Goal: Information Seeking & Learning: Learn about a topic

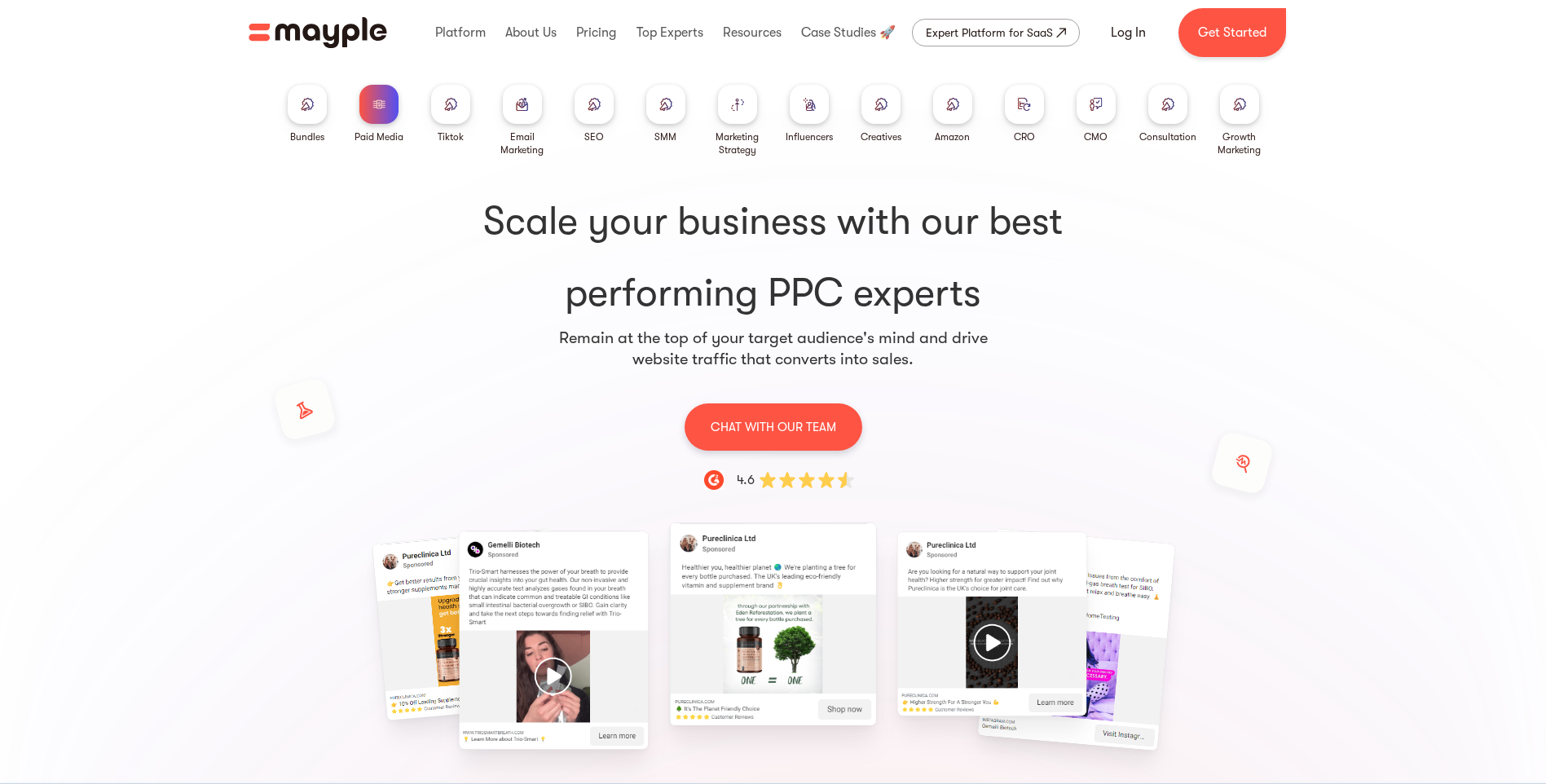
click at [528, 103] on img at bounding box center [523, 103] width 13 height 12
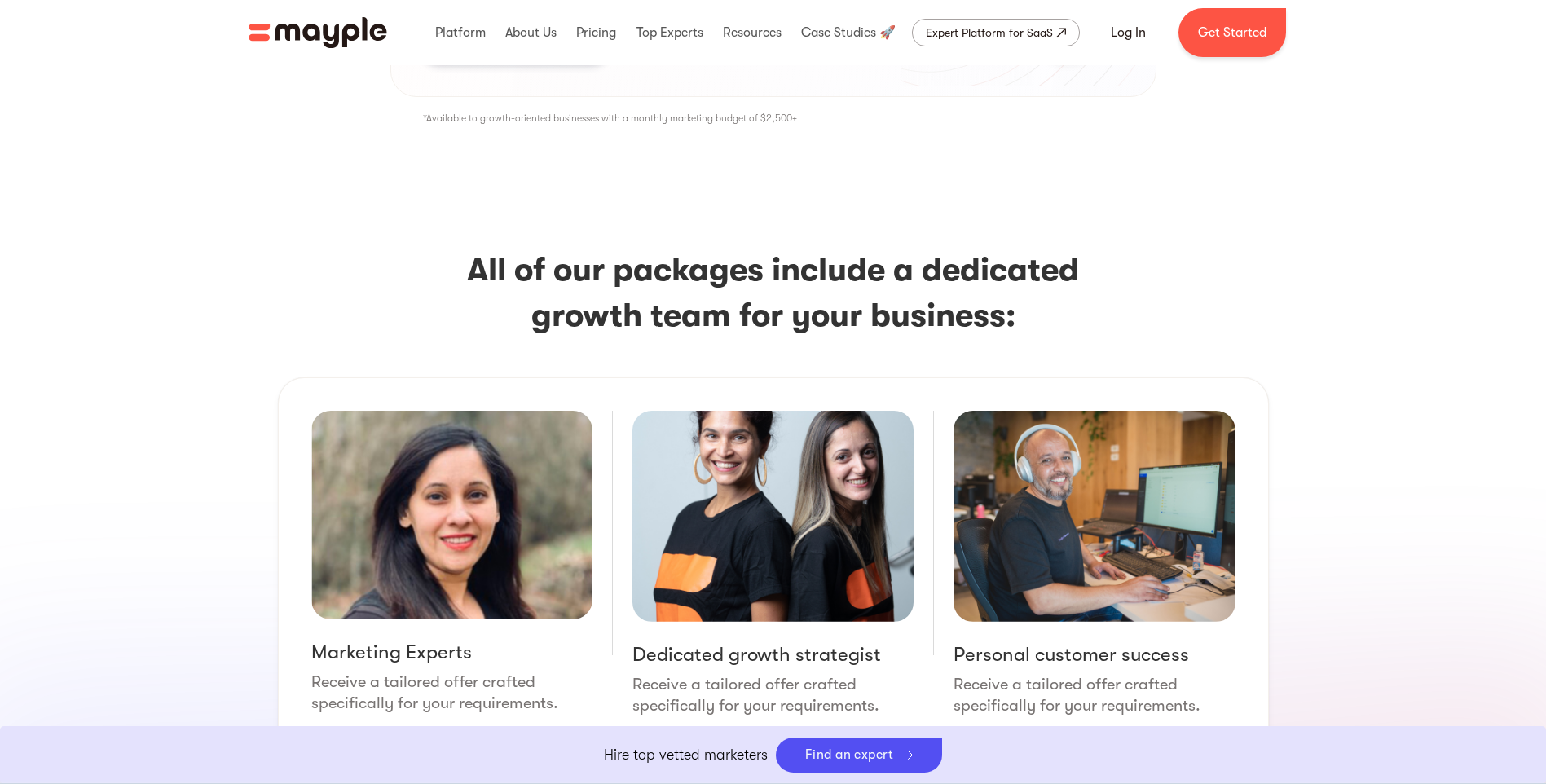
scroll to position [2119, 0]
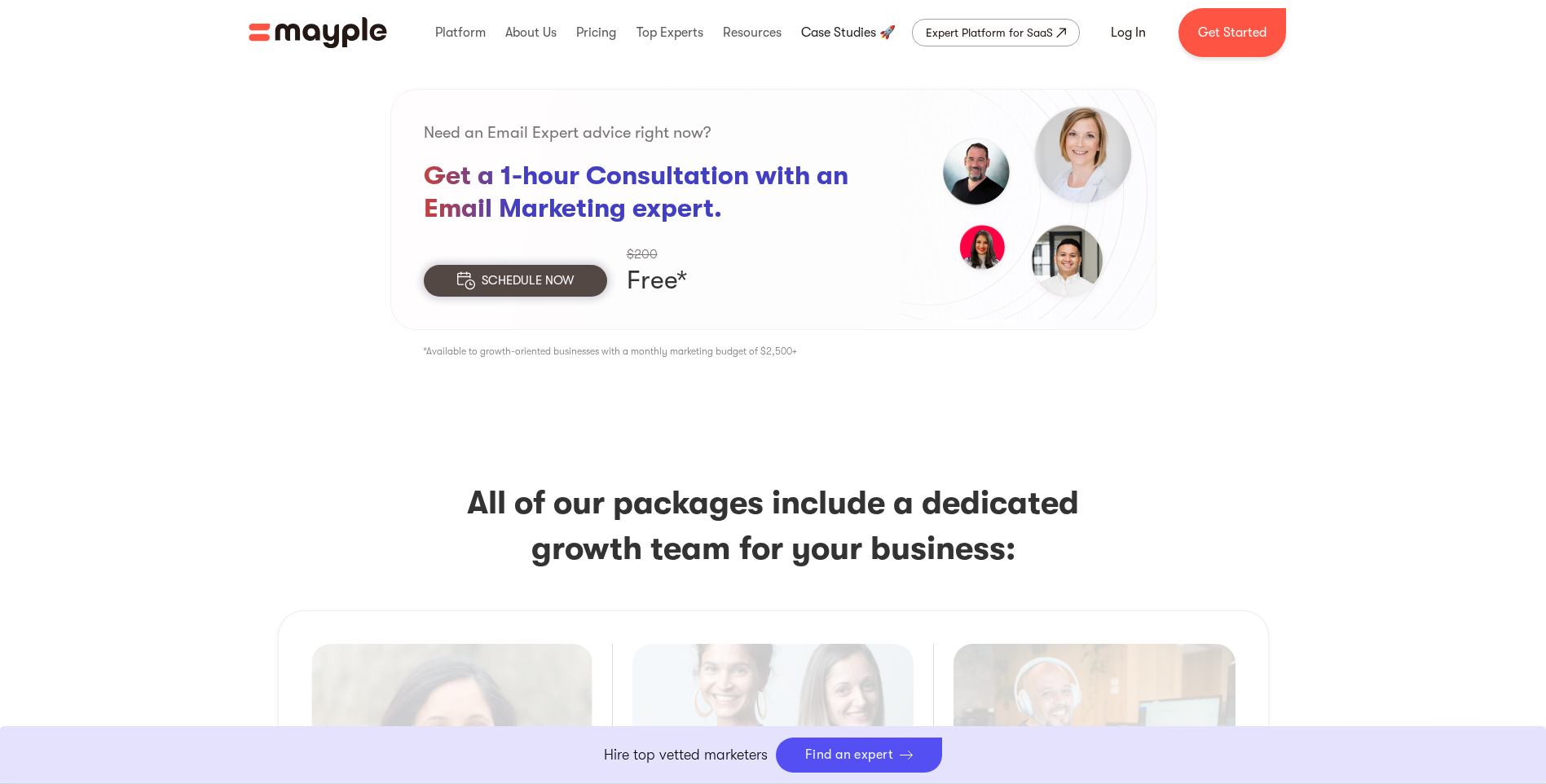
click at [838, 24] on link at bounding box center [848, 33] width 102 height 52
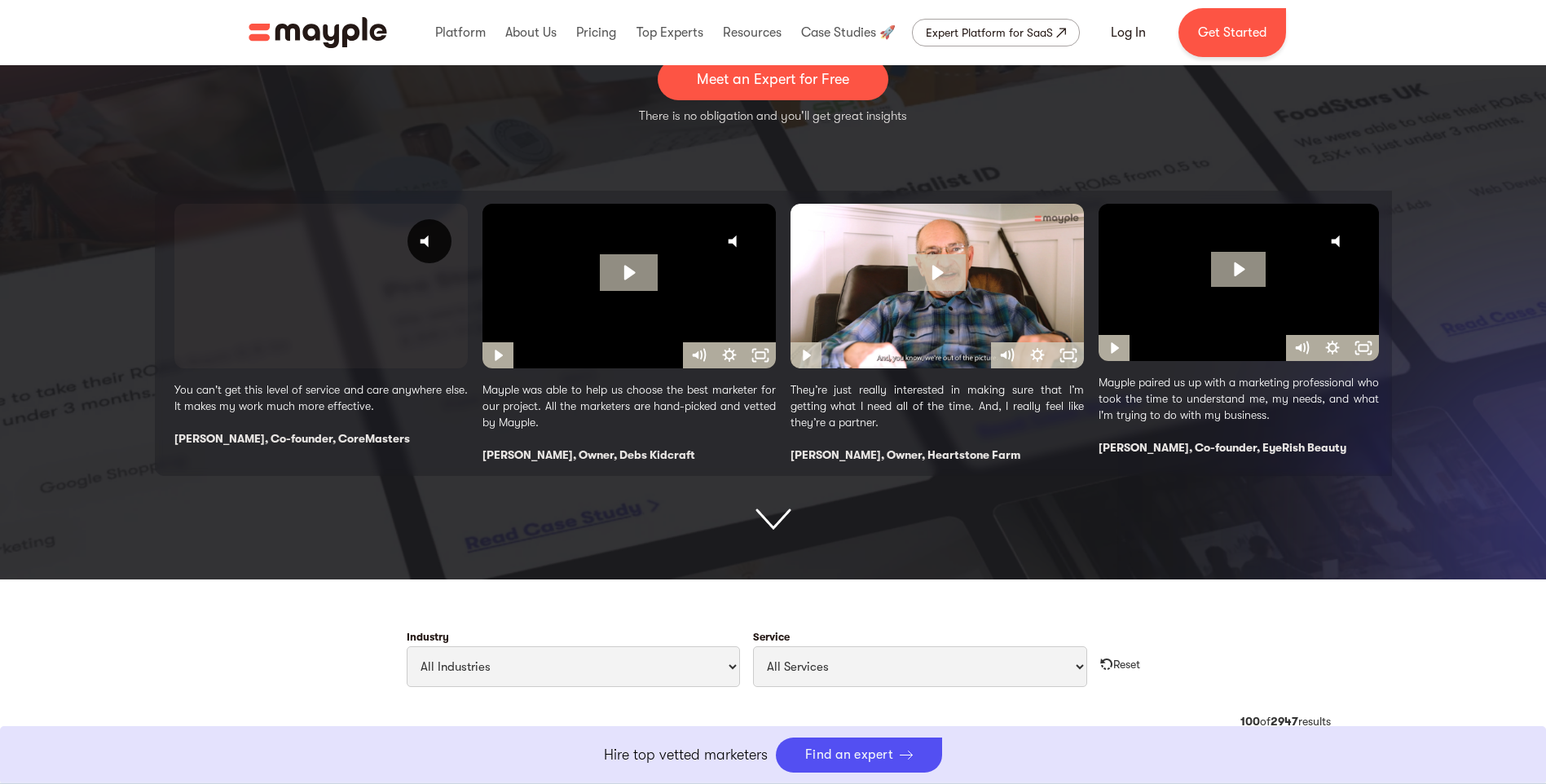
scroll to position [489, 0]
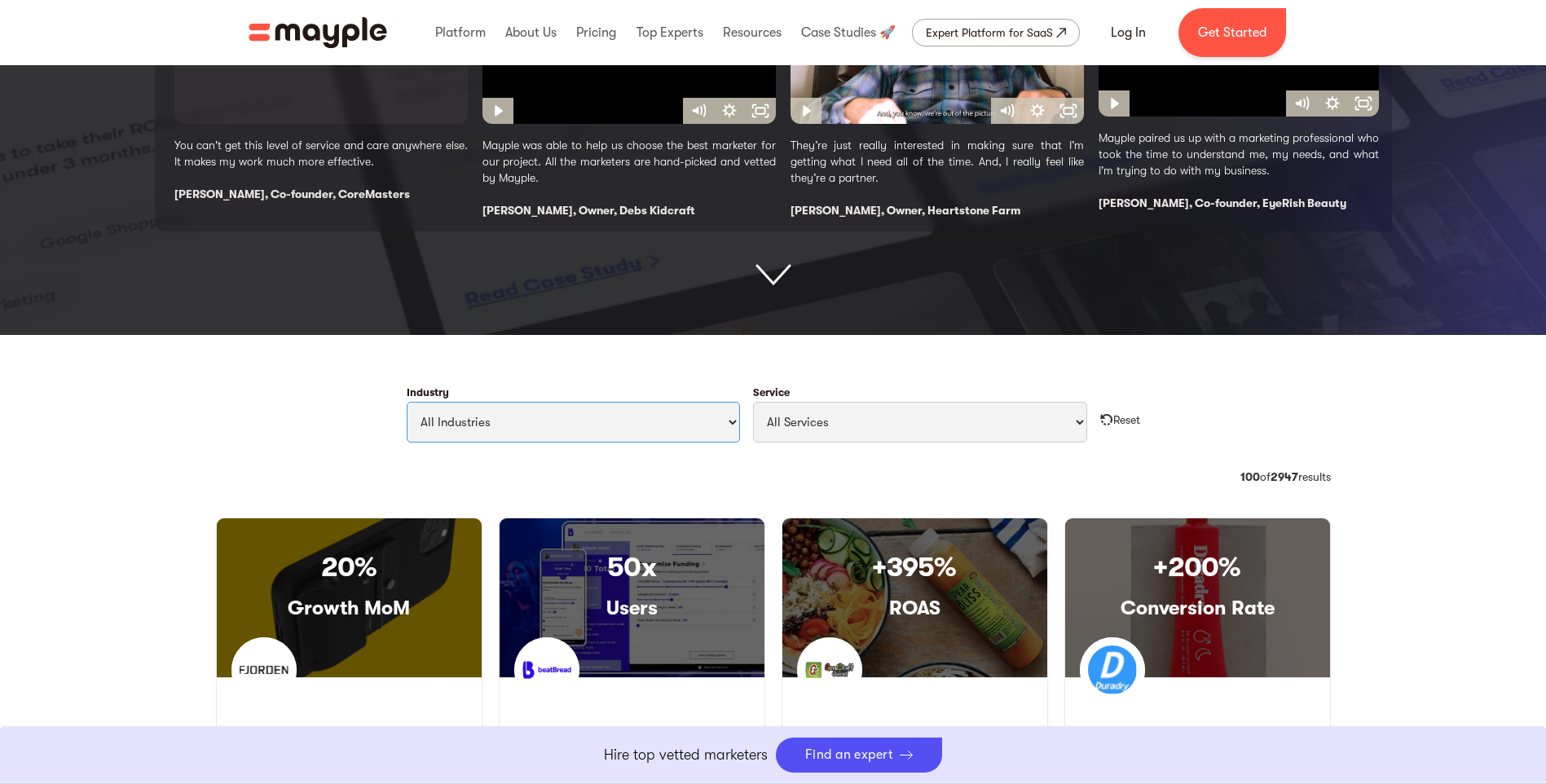
click at [727, 423] on select "All Industries Travel & Leisure Nonprofit & Government Automotive & Transportat…" at bounding box center [573, 422] width 334 height 41
select select "Health & Wellness"
click at [406, 402] on select "All Industries Travel & Leisure Nonprofit & Government Automotive & Transportat…" at bounding box center [573, 422] width 334 height 41
click at [1064, 432] on select "All Services Paid Ads Email Marketing SEO CRO Social Media Management Marketing…" at bounding box center [920, 422] width 334 height 41
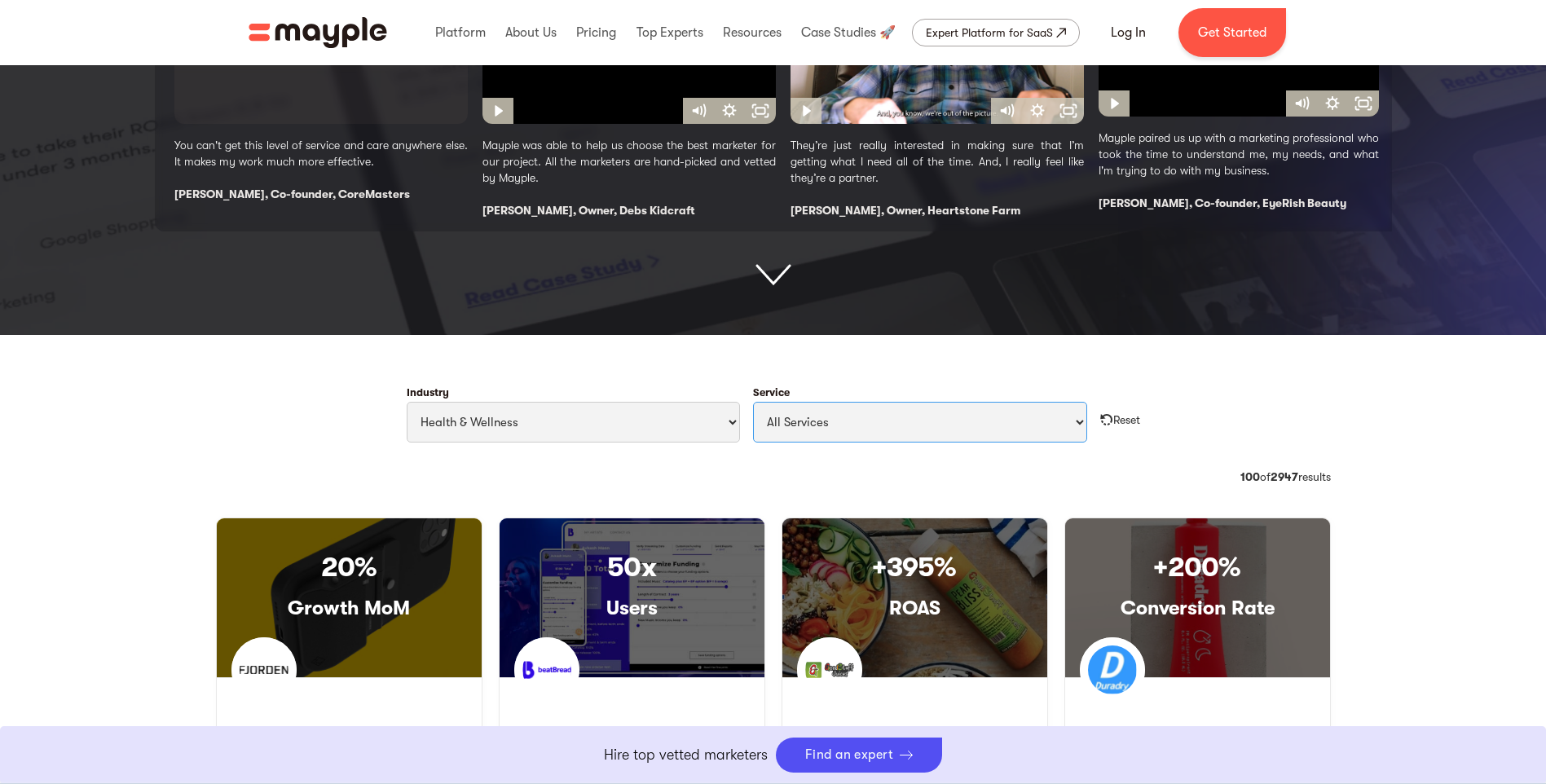
click at [1064, 432] on select "All Services Paid Ads Email Marketing SEO CRO Social Media Management Marketing…" at bounding box center [920, 422] width 334 height 41
select select "Email Marketing"
click at [753, 402] on select "All Services Paid Ads Email Marketing SEO CRO Social Media Management Marketing…" at bounding box center [920, 422] width 334 height 41
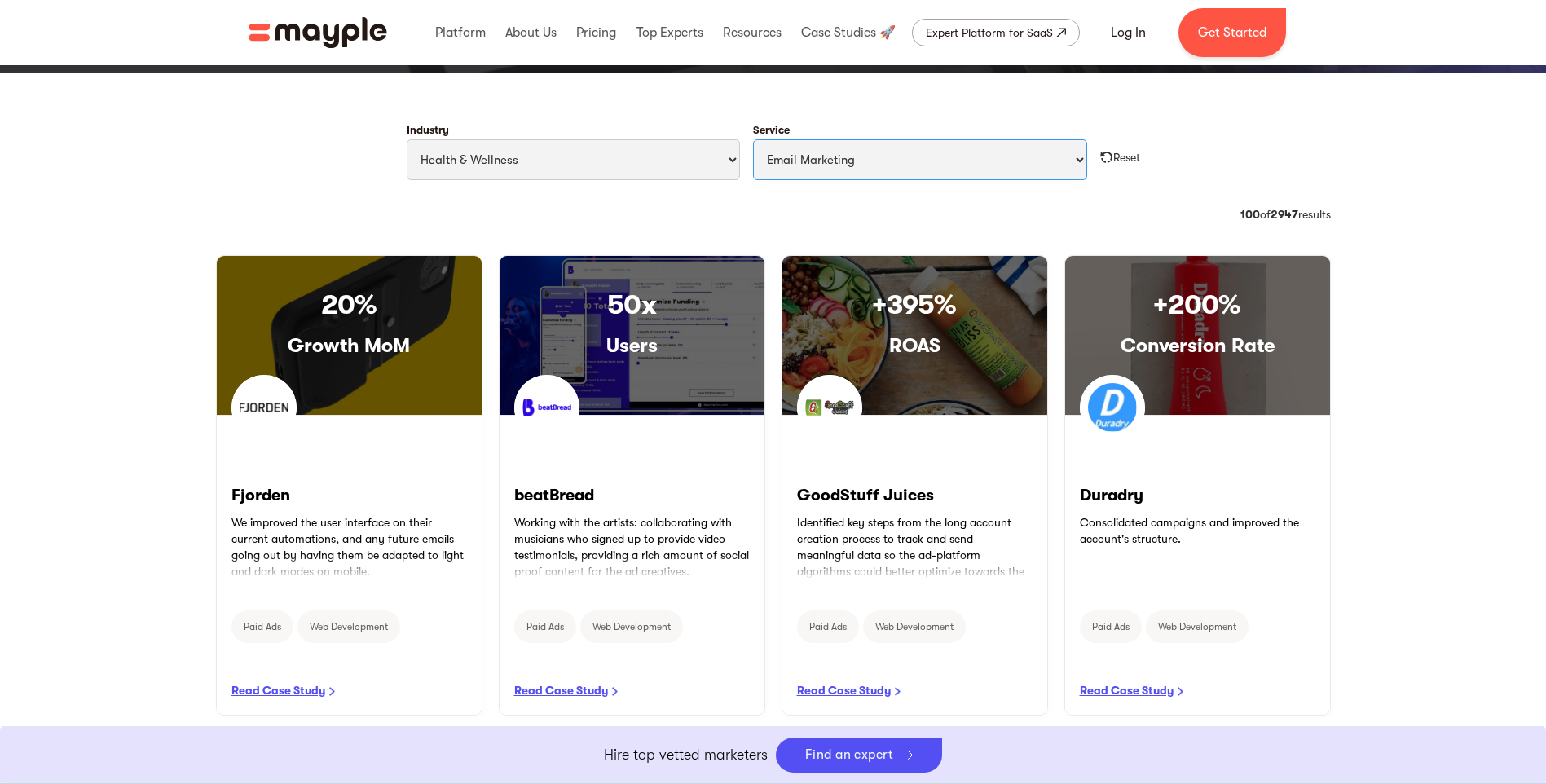
scroll to position [570, 0]
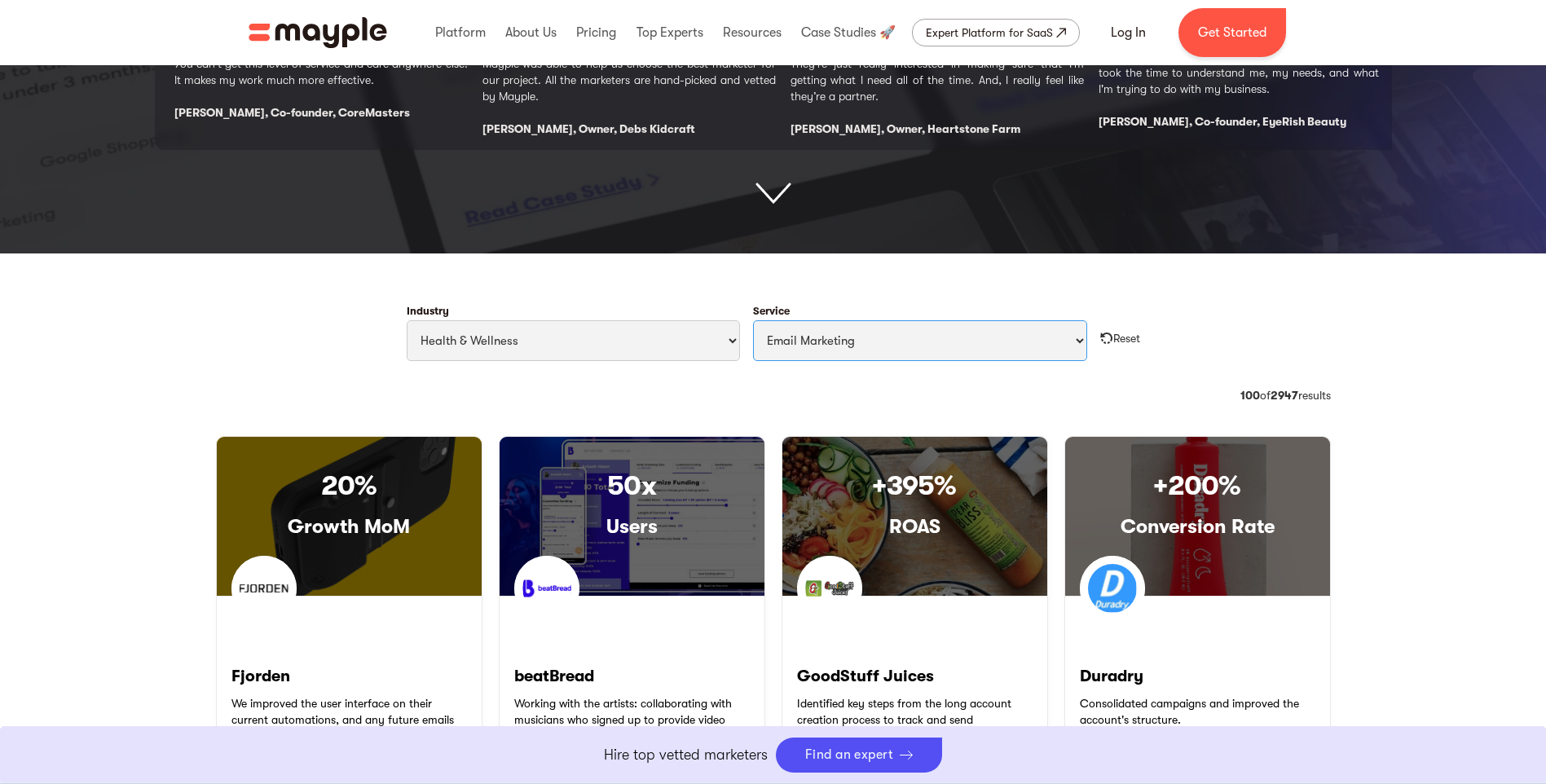
click at [823, 339] on select "All Services Paid Ads Email Marketing SEO CRO Social Media Management Marketing…" at bounding box center [920, 340] width 334 height 41
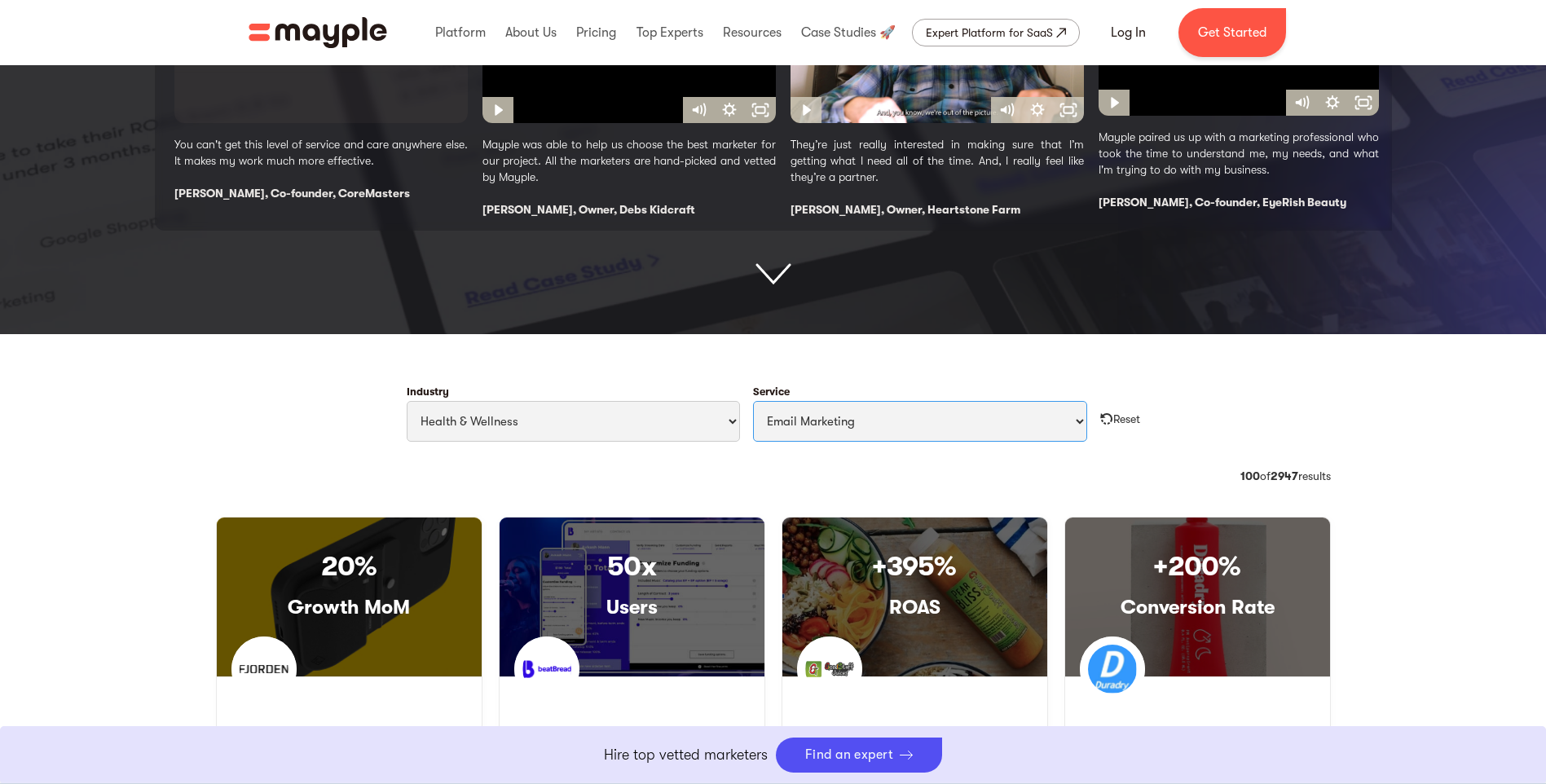
scroll to position [489, 0]
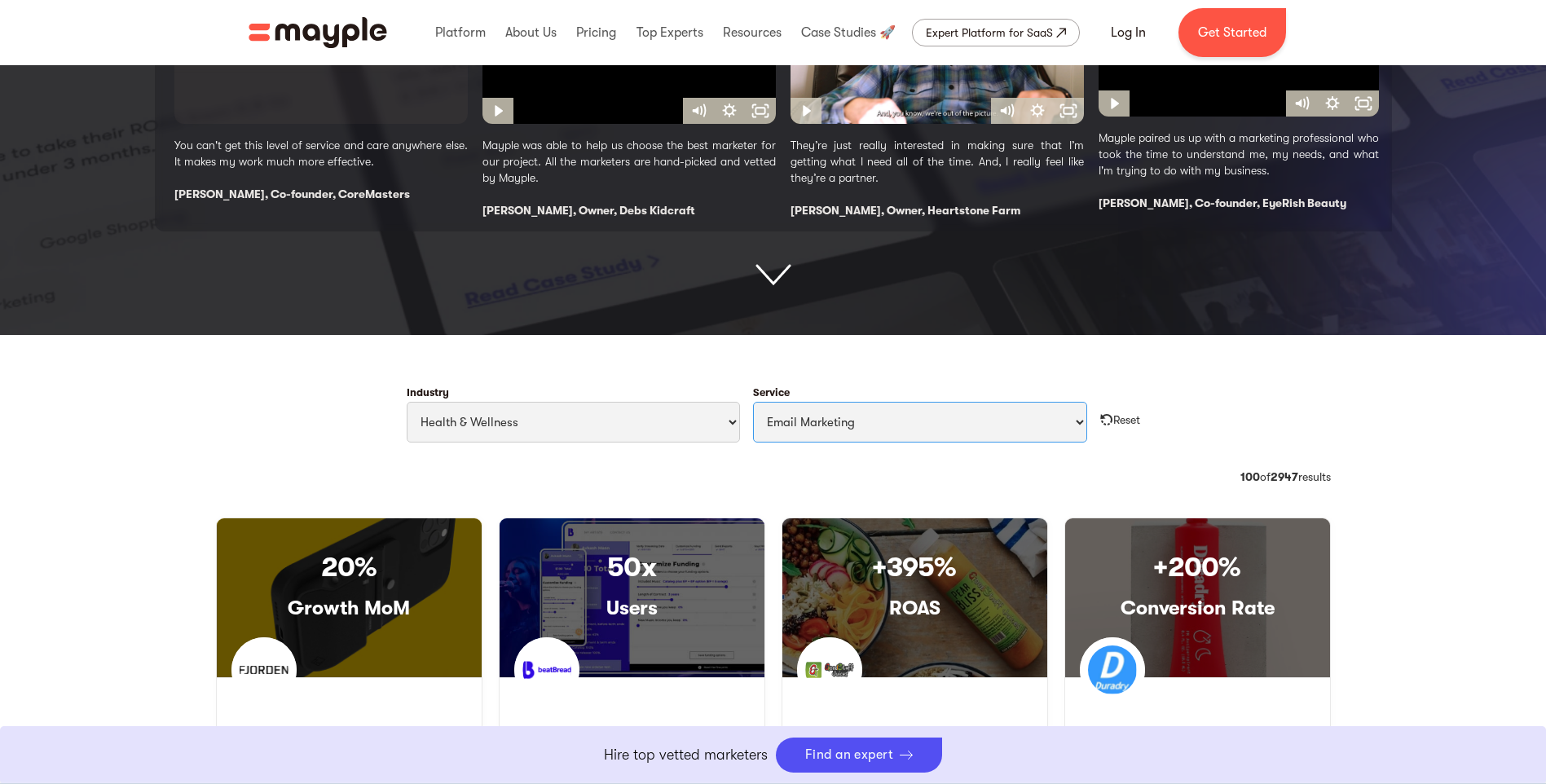
click at [881, 412] on select "All Services Paid Ads Email Marketing SEO CRO Social Media Management Marketing…" at bounding box center [920, 422] width 334 height 41
click at [753, 402] on select "All Services Paid Ads Email Marketing SEO CRO Social Media Management Marketing…" at bounding box center [920, 422] width 334 height 41
click at [1167, 456] on div "Industry All Industries Travel & Leisure Nonprofit & Government Automotive & Tr…" at bounding box center [773, 421] width 1141 height 95
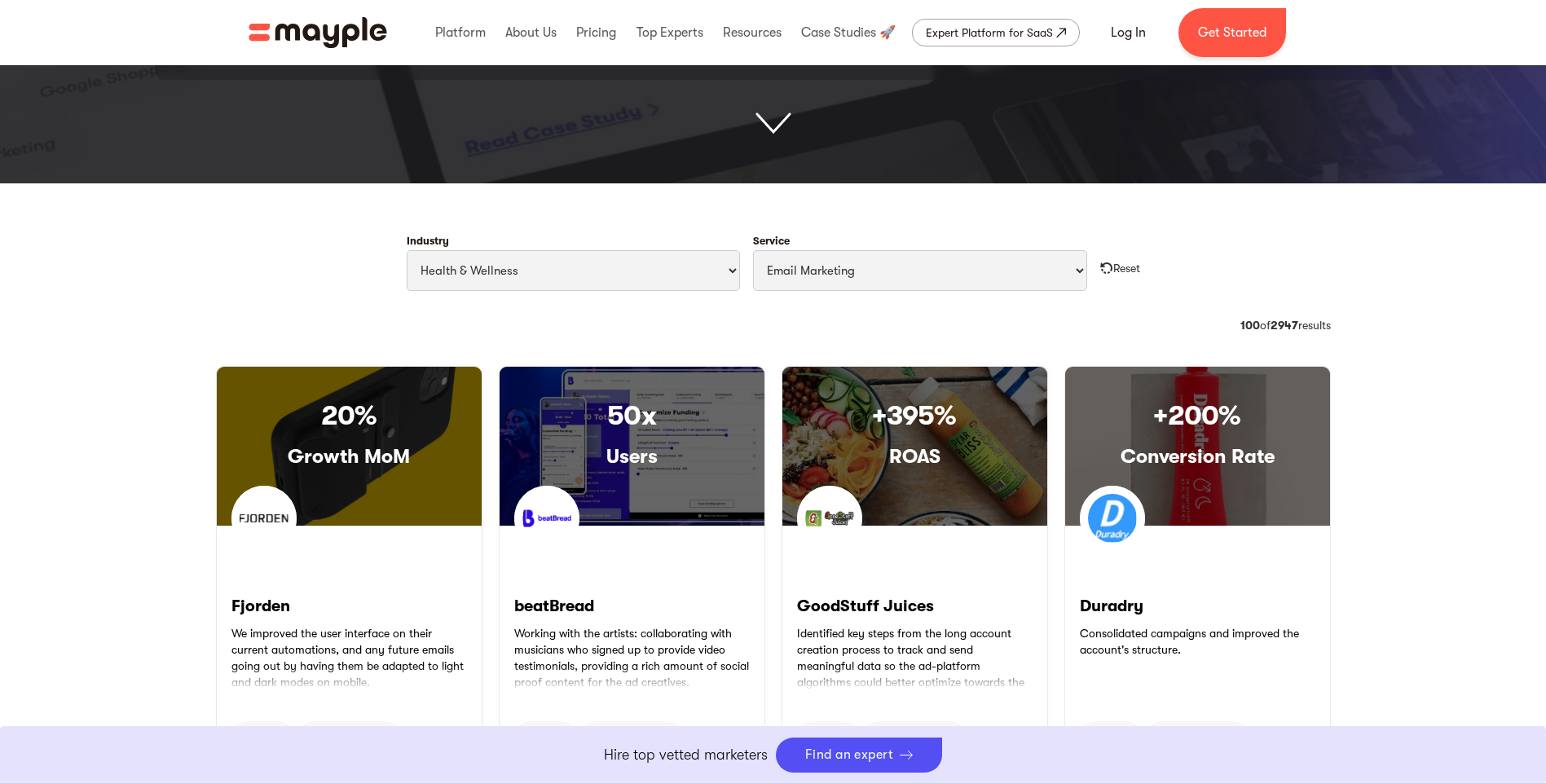
scroll to position [652, 0]
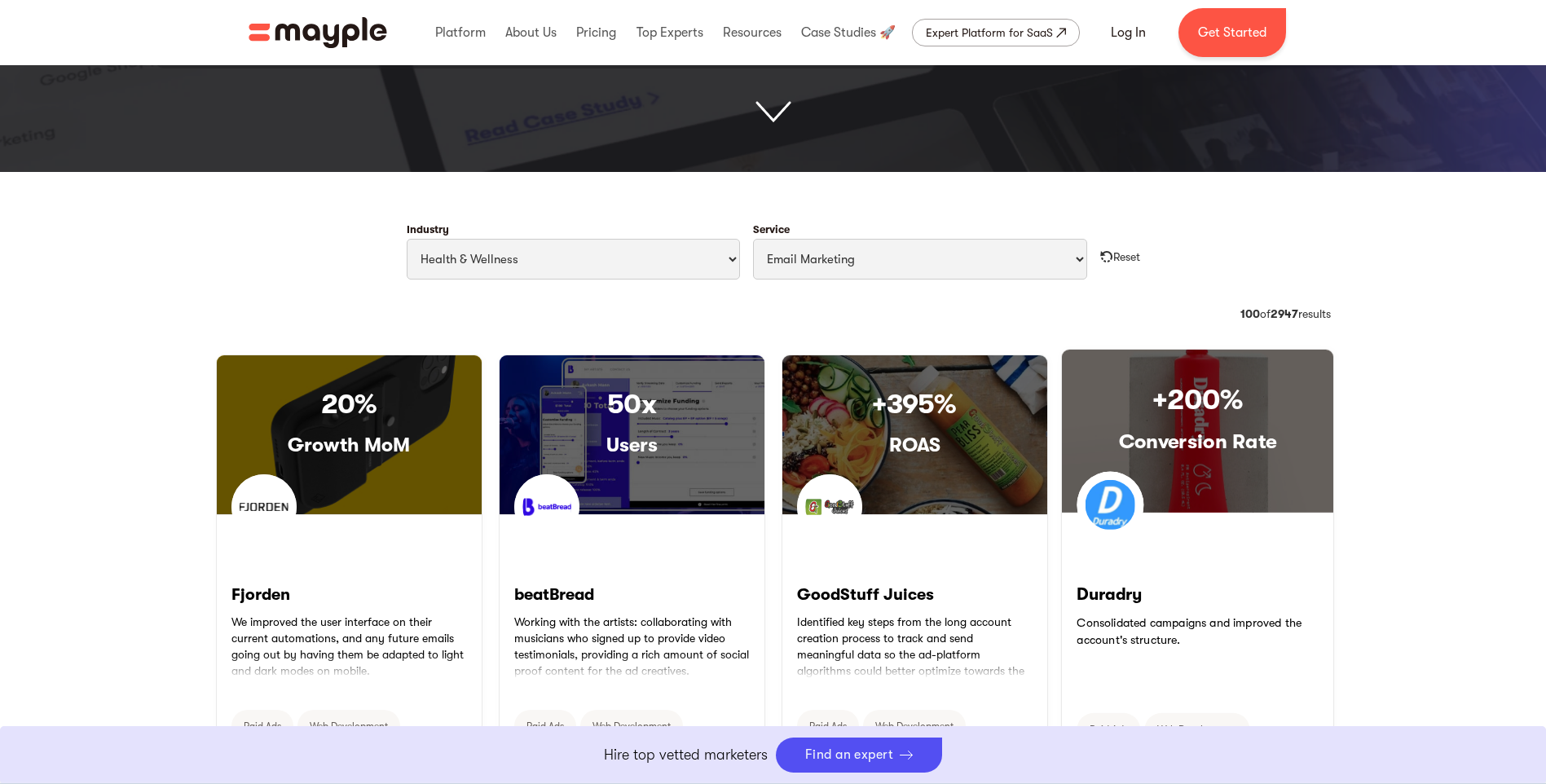
click at [1129, 504] on img at bounding box center [1111, 505] width 67 height 67
click at [1105, 504] on img at bounding box center [1111, 505] width 67 height 67
